Goal: Task Accomplishment & Management: Use online tool/utility

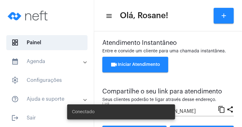
click at [149, 64] on span "videocam Iniciar Atendimento" at bounding box center [135, 64] width 50 height 4
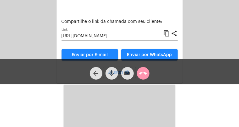
scroll to position [42, 0]
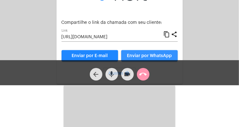
click at [147, 57] on span "Enviar por WhatsApp" at bounding box center [149, 56] width 45 height 4
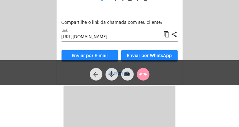
click at [97, 74] on mat-icon "arrow_back" at bounding box center [96, 75] width 8 height 8
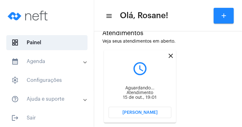
scroll to position [157, 0]
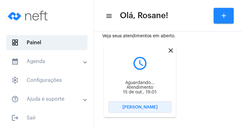
click at [162, 107] on button "[PERSON_NAME]" at bounding box center [139, 107] width 63 height 11
